Goal: Information Seeking & Learning: Stay updated

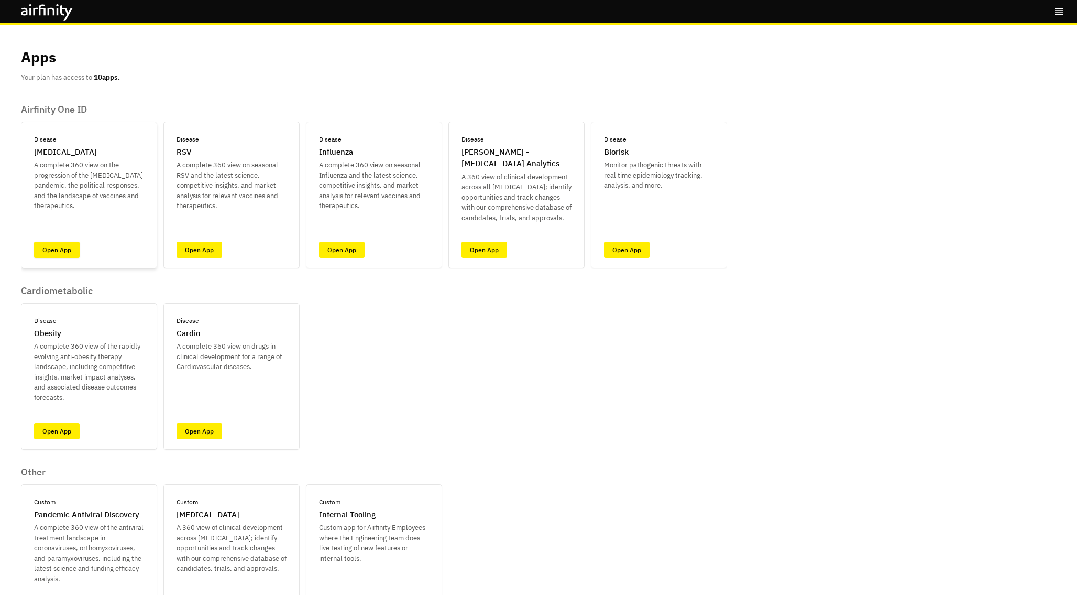
click at [61, 254] on link "Open App" at bounding box center [57, 250] width 46 height 16
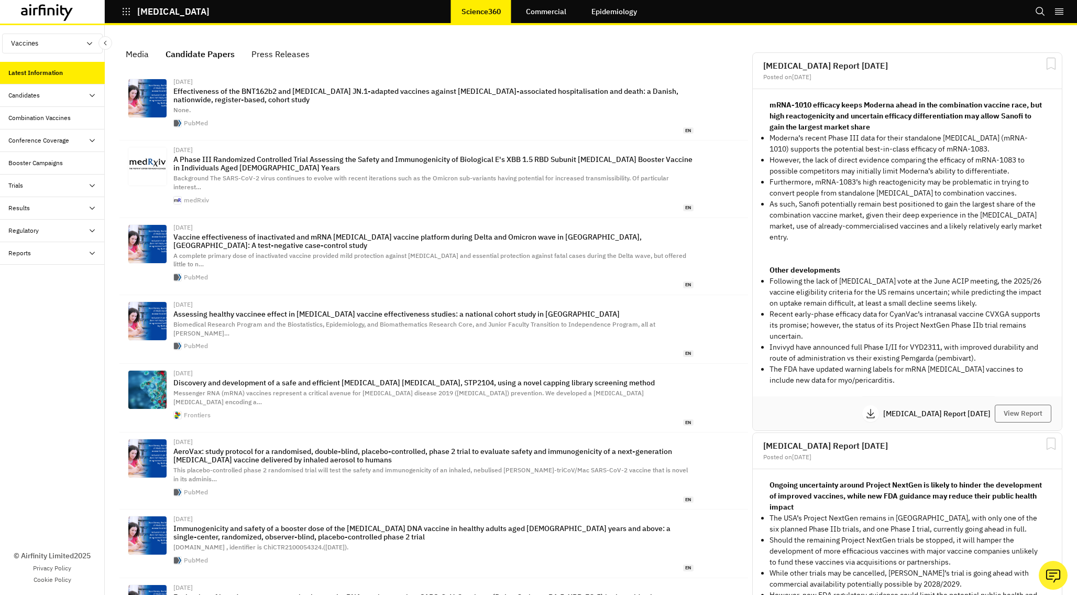
scroll to position [726, 314]
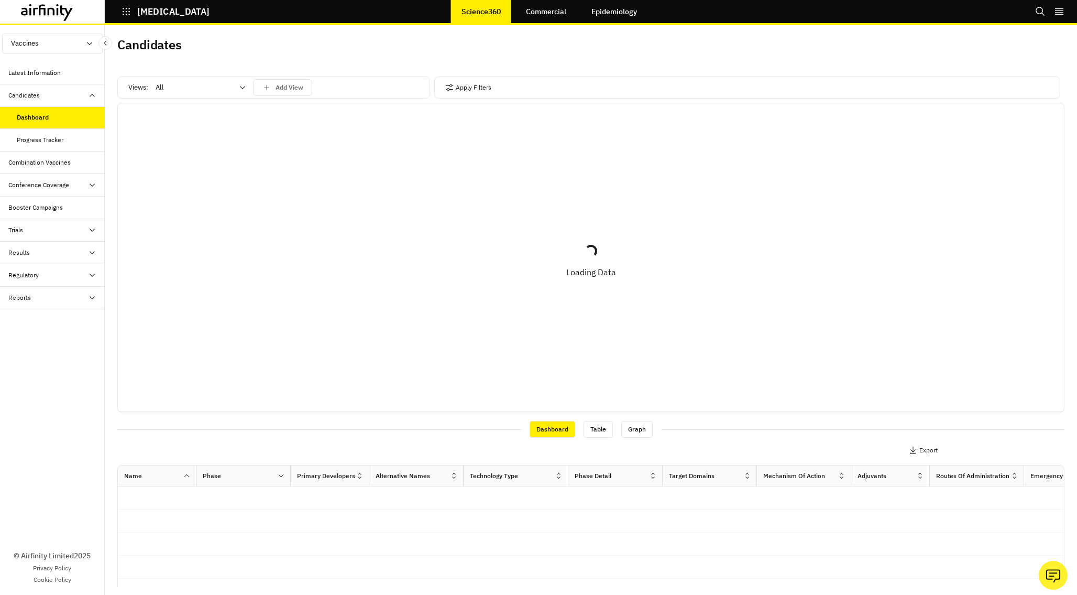
click at [62, 179] on div "Conference Coverage" at bounding box center [52, 185] width 105 height 23
click at [52, 203] on div "Daily Debriefs" at bounding box center [36, 207] width 39 height 9
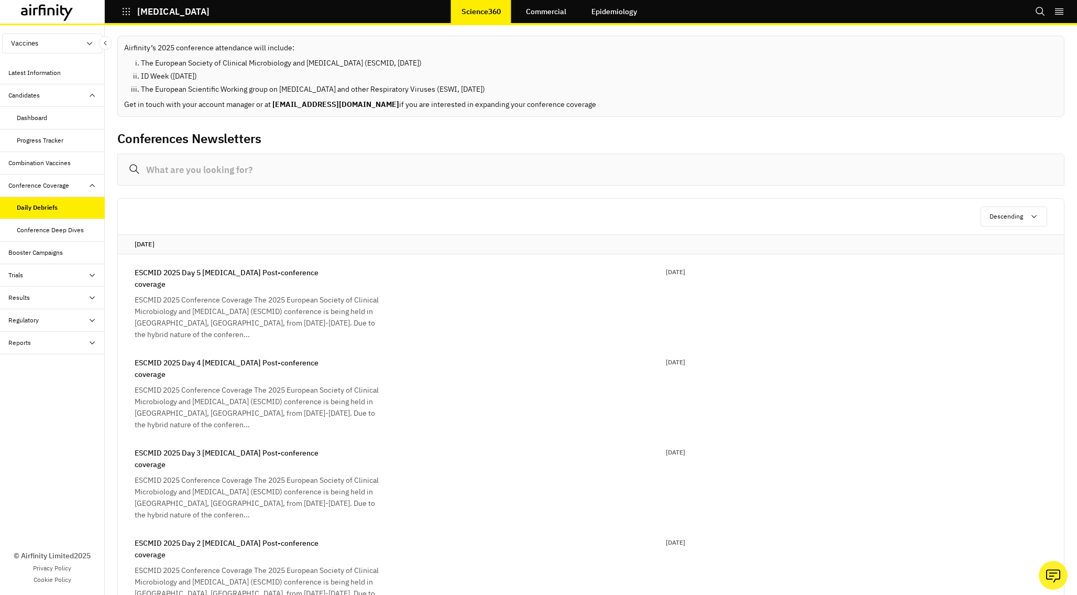
click at [65, 80] on div "Latest Information" at bounding box center [52, 73] width 105 height 23
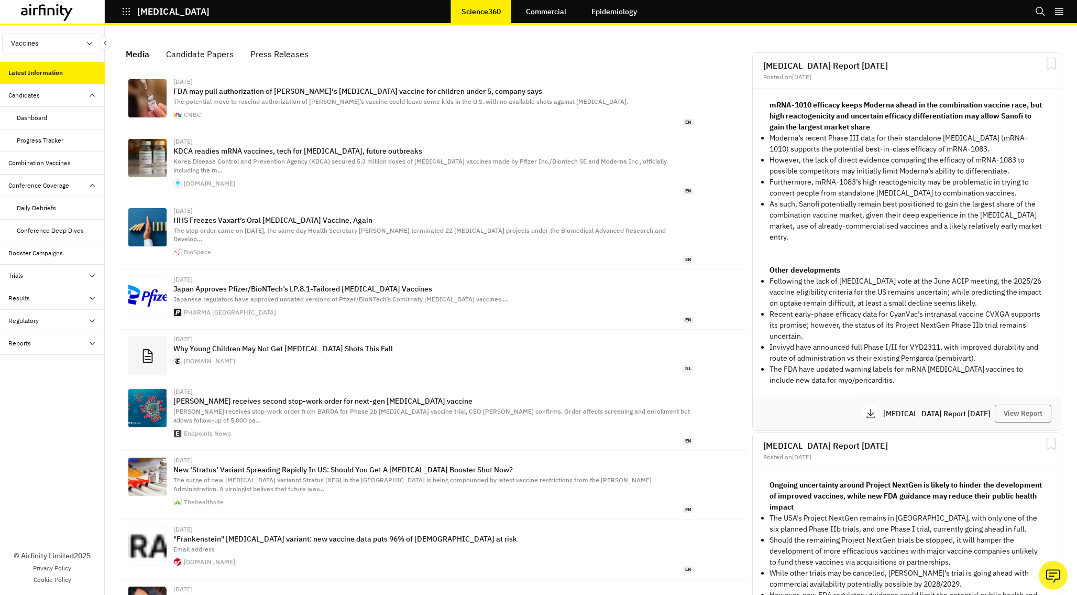
scroll to position [661, 314]
click at [76, 46] on button "Vaccines" at bounding box center [52, 44] width 101 height 20
click at [578, 54] on div "Media Candidate Papers Press Releases" at bounding box center [433, 54] width 633 height 24
